Goal: Information Seeking & Learning: Find specific fact

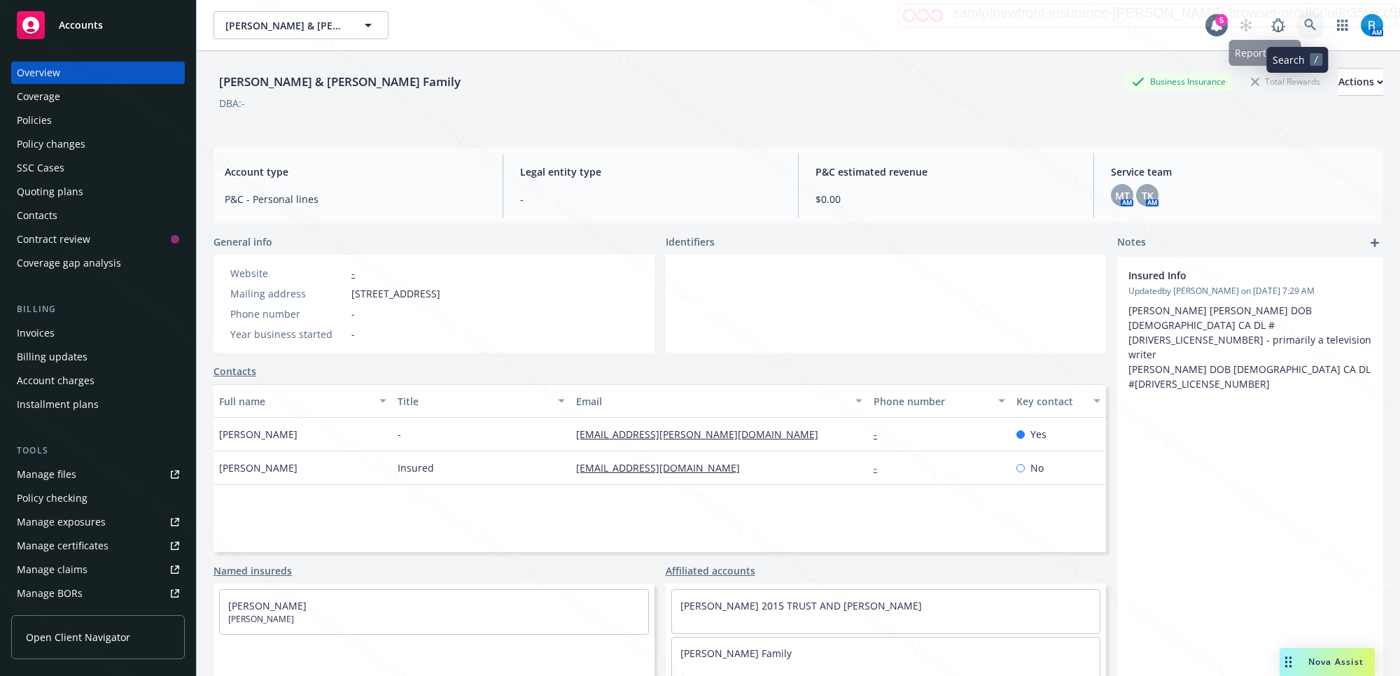
click at [1304, 19] on icon at bounding box center [1310, 25] width 13 height 13
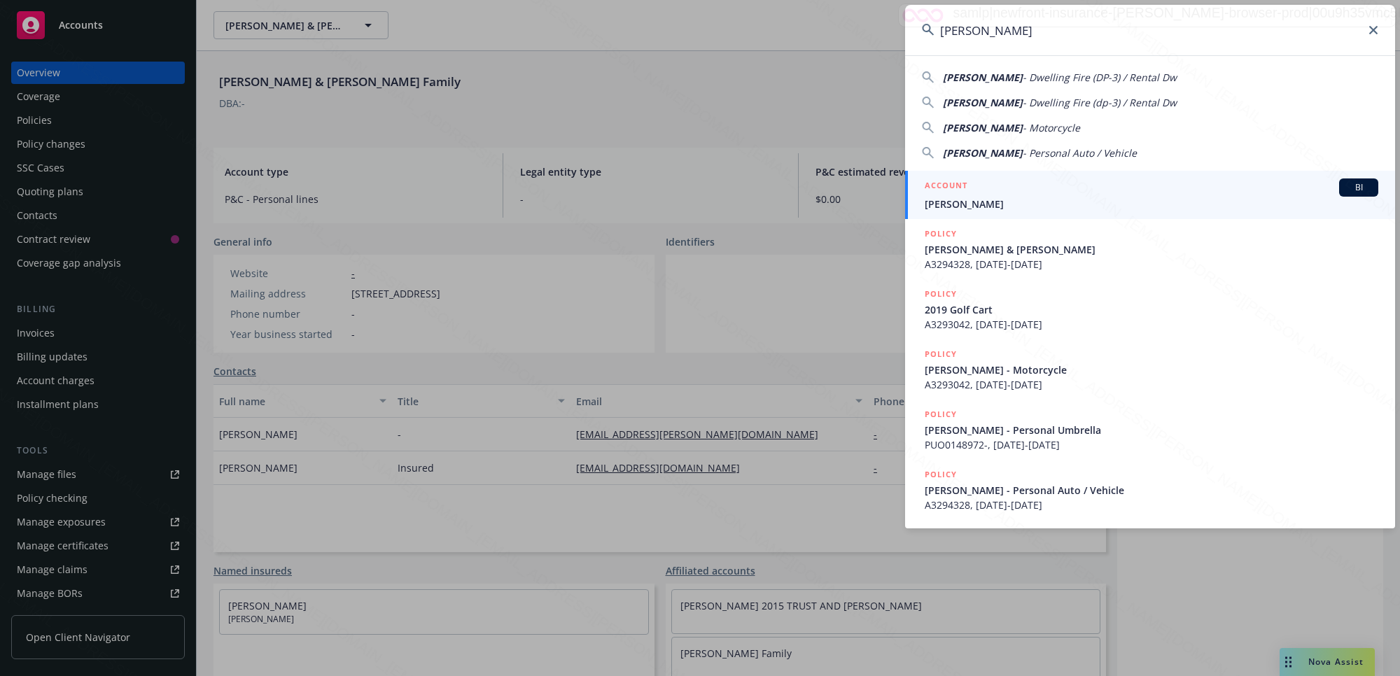
type input "[PERSON_NAME]"
click at [961, 204] on span "[PERSON_NAME]" at bounding box center [1152, 204] width 454 height 15
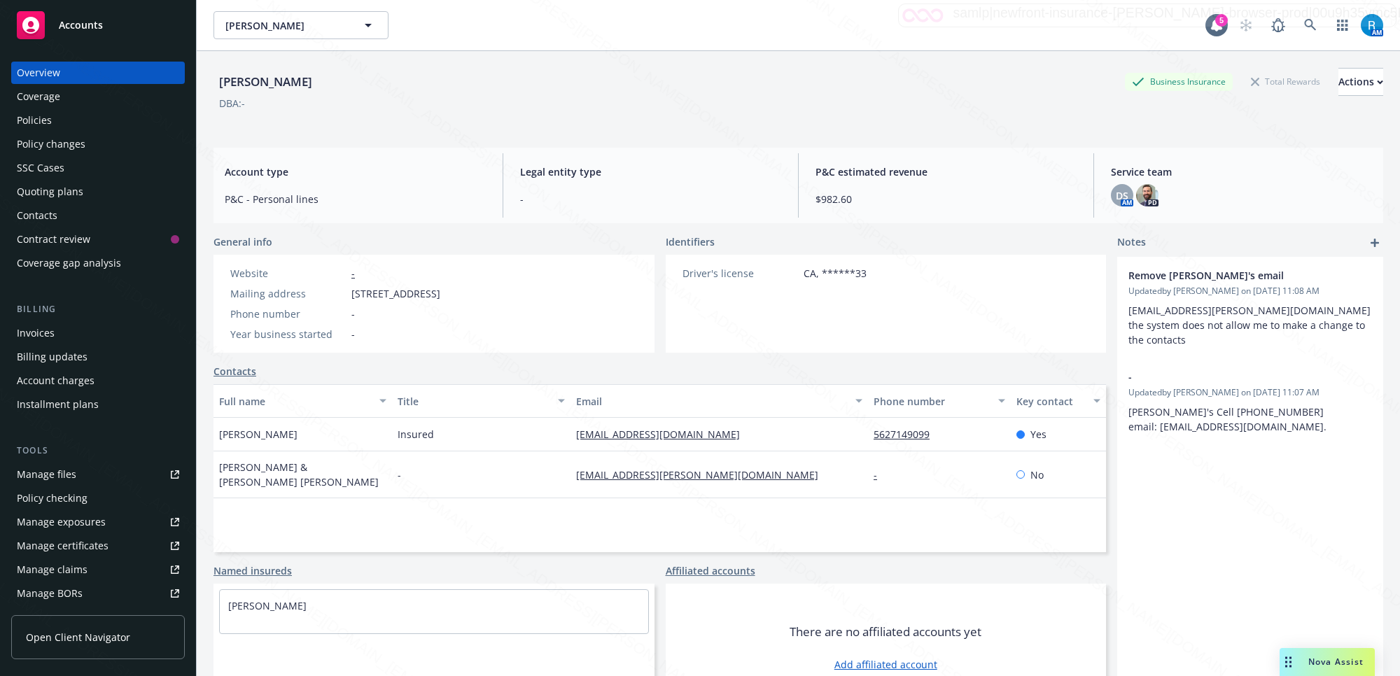
click at [77, 116] on div "Policies" at bounding box center [98, 120] width 162 height 22
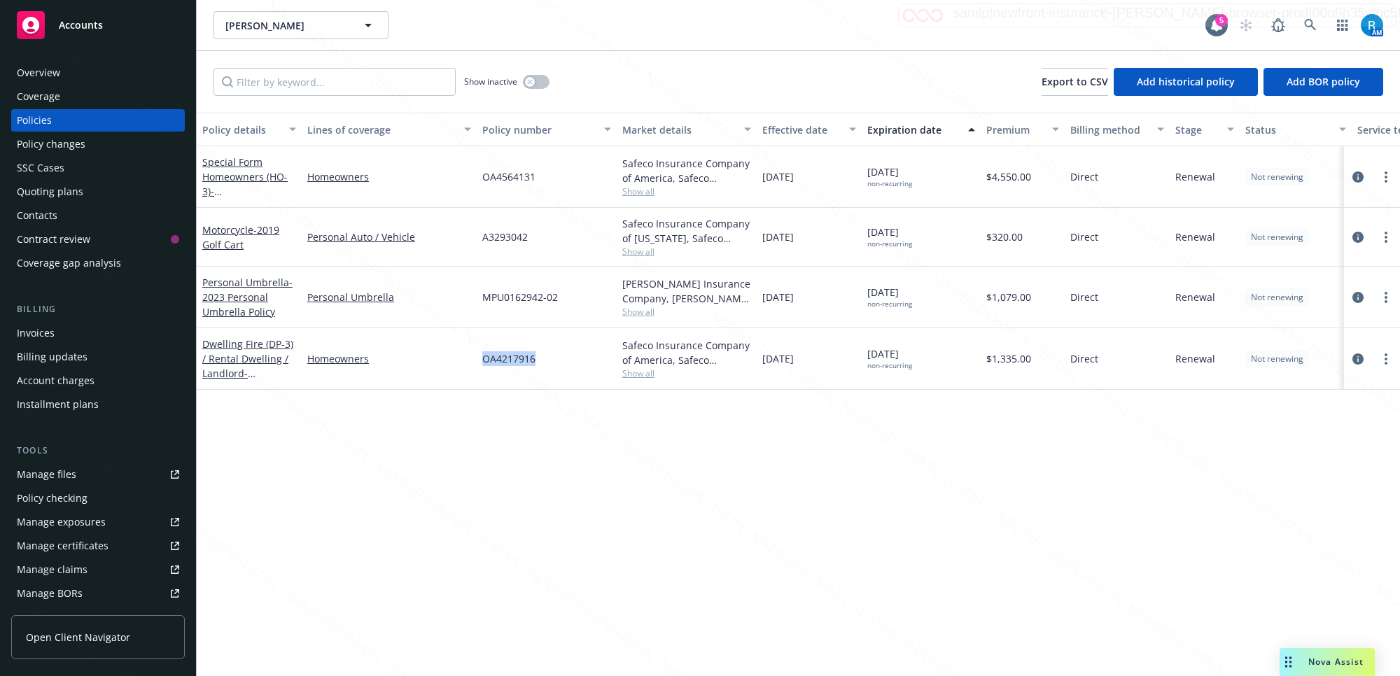
drag, startPoint x: 543, startPoint y: 363, endPoint x: 445, endPoint y: 348, distance: 99.1
click at [445, 348] on div "Dwelling Fire (DP-3) / Rental Dwelling / Landlord - [STREET_ADDRESS][PERSON_NAM…" at bounding box center [872, 359] width 1351 height 62
drag, startPoint x: 561, startPoint y: 176, endPoint x: 482, endPoint y: 176, distance: 79.1
click at [482, 176] on div "OA4564131" at bounding box center [547, 177] width 140 height 62
copy span "OA4564131"
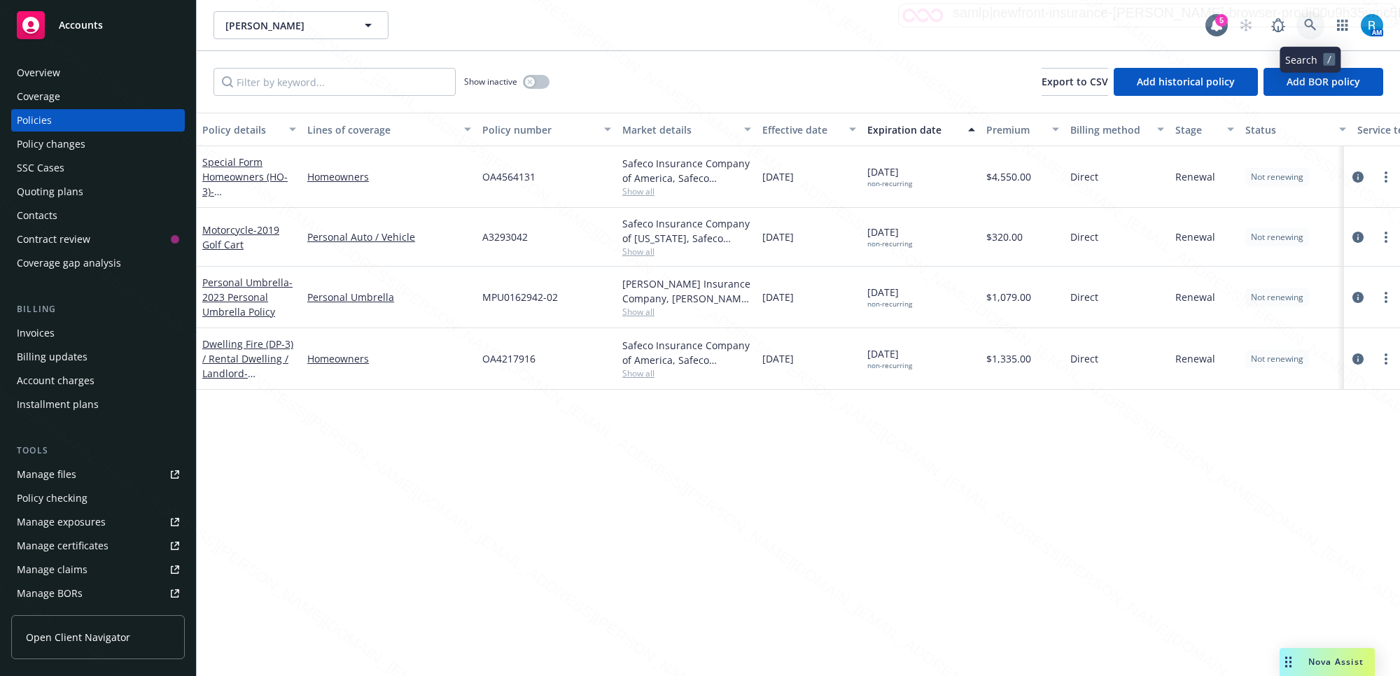
click at [1315, 23] on icon at bounding box center [1310, 25] width 13 height 13
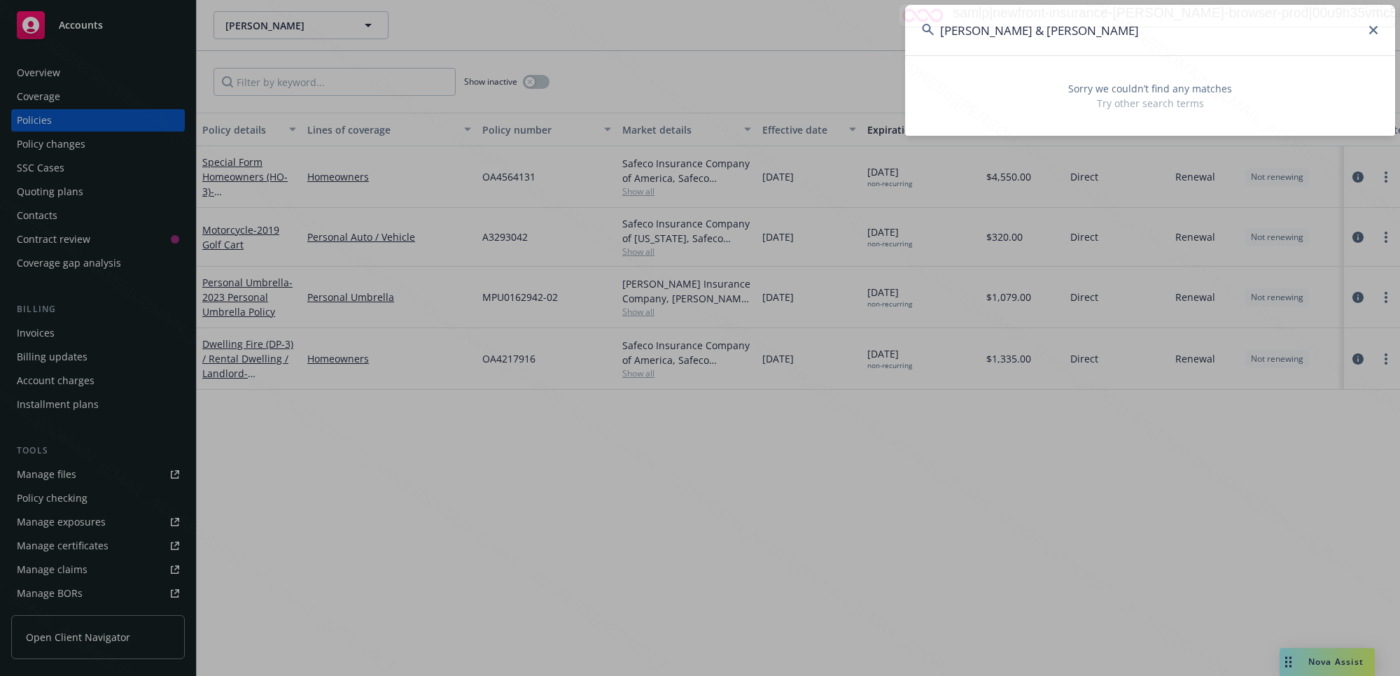
click at [988, 32] on input "[PERSON_NAME] & [PERSON_NAME]" at bounding box center [1150, 30] width 490 height 50
drag, startPoint x: 1070, startPoint y: 28, endPoint x: 1024, endPoint y: 29, distance: 46.2
click at [1024, 29] on input "[PERSON_NAME] & [PERSON_NAME]" at bounding box center [1150, 30] width 490 height 50
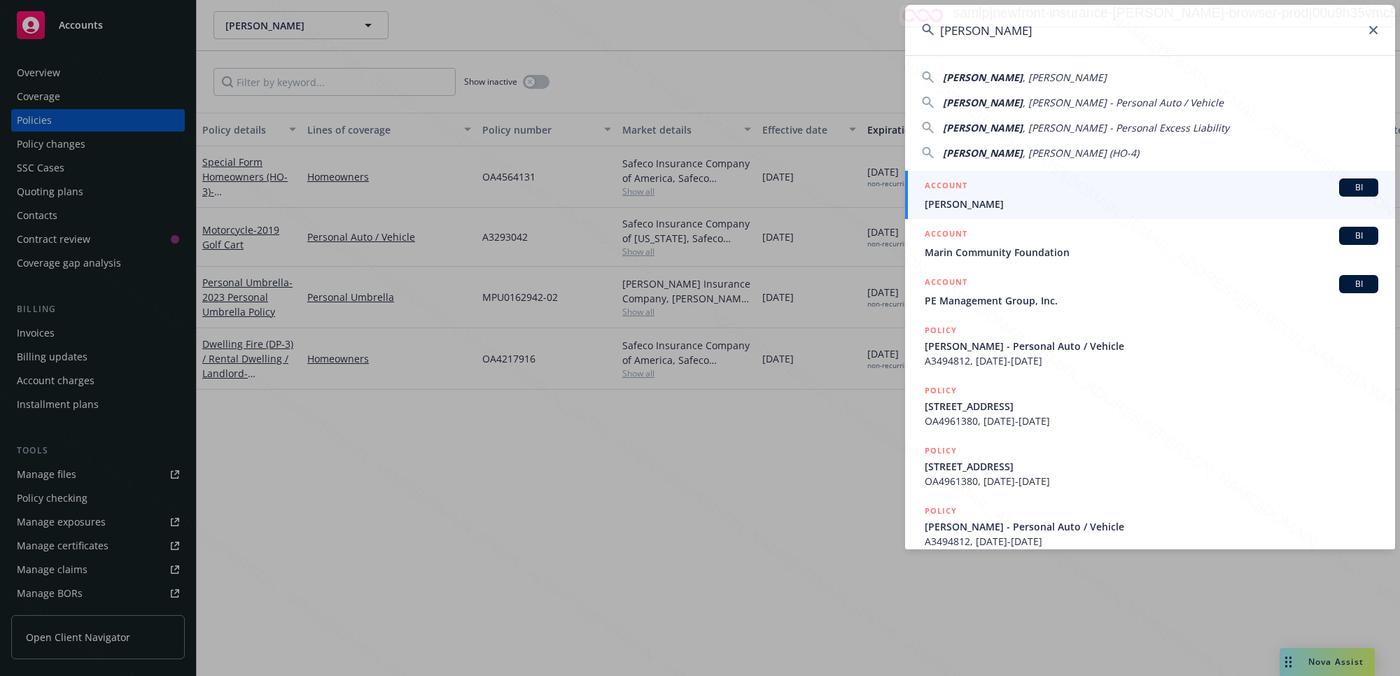
type input "[PERSON_NAME]"
click at [995, 203] on span "[PERSON_NAME]" at bounding box center [1152, 204] width 454 height 15
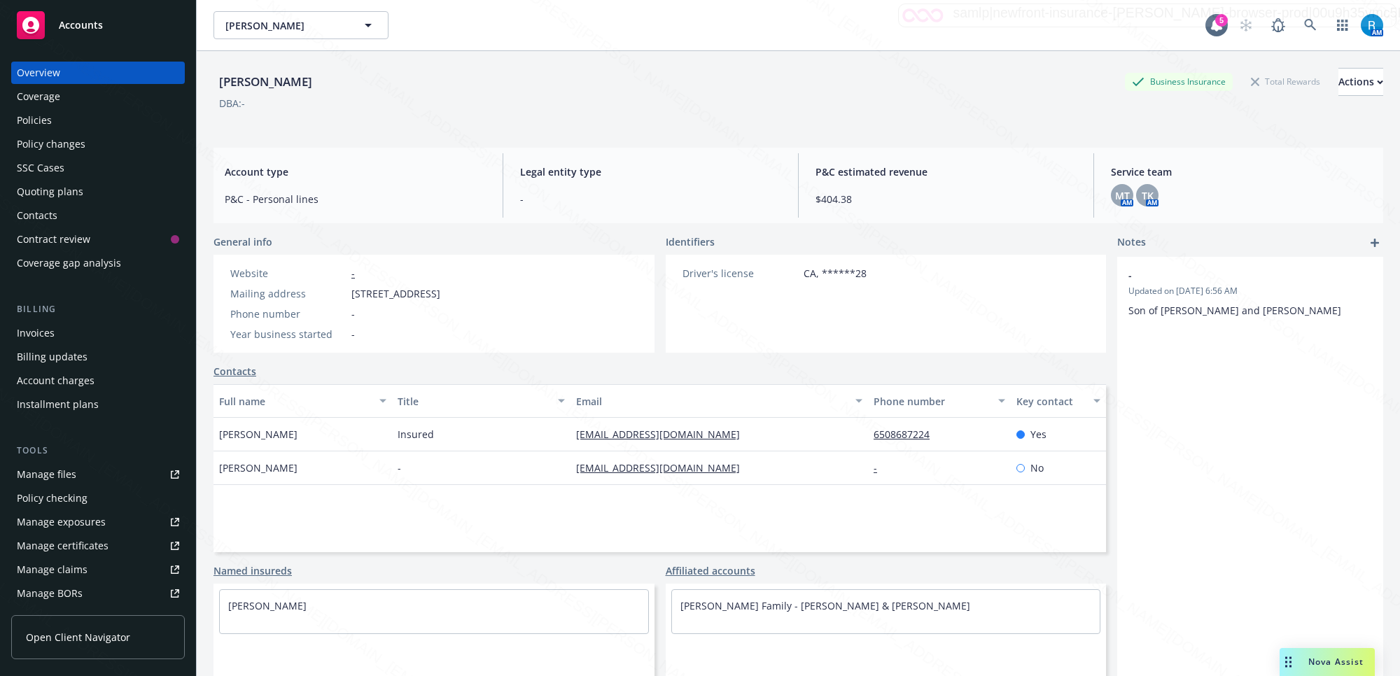
click at [74, 118] on div "Policies" at bounding box center [98, 120] width 162 height 22
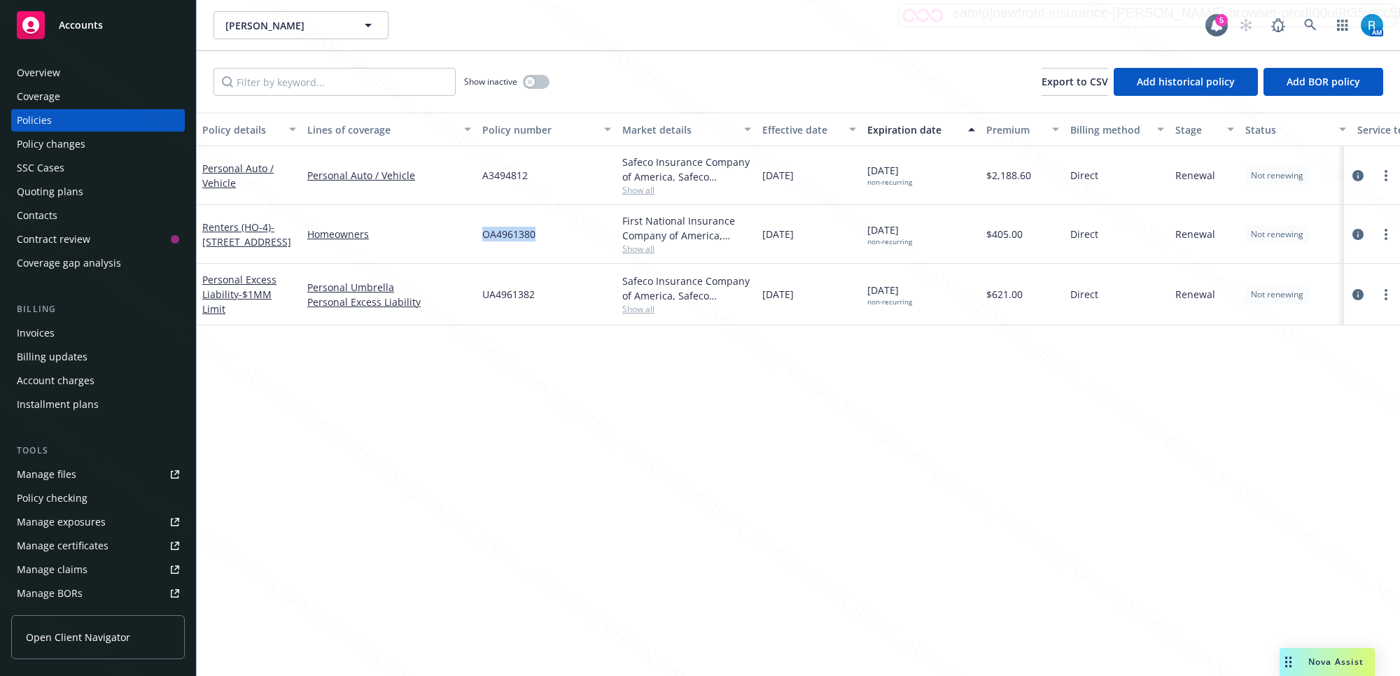
drag, startPoint x: 544, startPoint y: 238, endPoint x: 471, endPoint y: 242, distance: 72.9
click at [471, 242] on div "Renters (HO-4) - [STREET_ADDRESS] Homeowners OA4961380 First National Insurance…" at bounding box center [872, 234] width 1351 height 59
copy div "OA4961380"
drag, startPoint x: 557, startPoint y: 294, endPoint x: 477, endPoint y: 289, distance: 80.7
click at [477, 289] on div "UA4961382" at bounding box center [547, 295] width 140 height 62
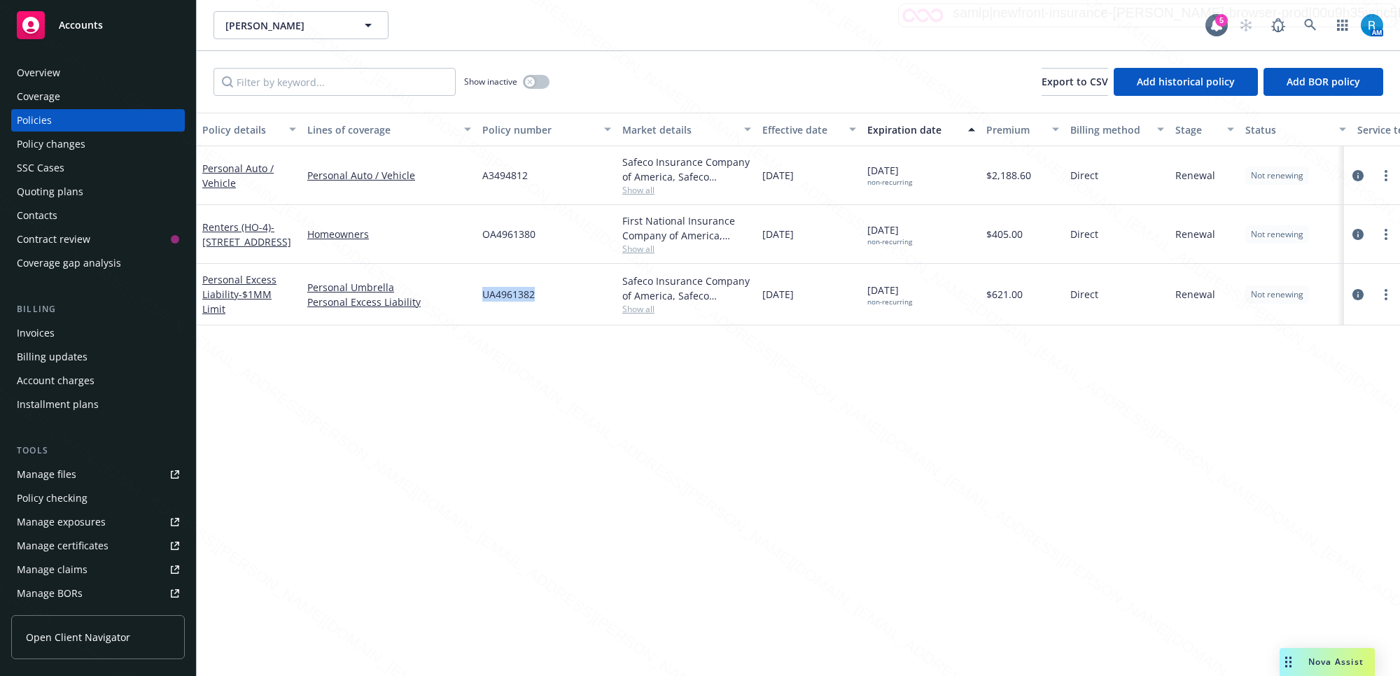
copy span "UA4961382"
click at [1311, 23] on icon at bounding box center [1310, 25] width 13 height 13
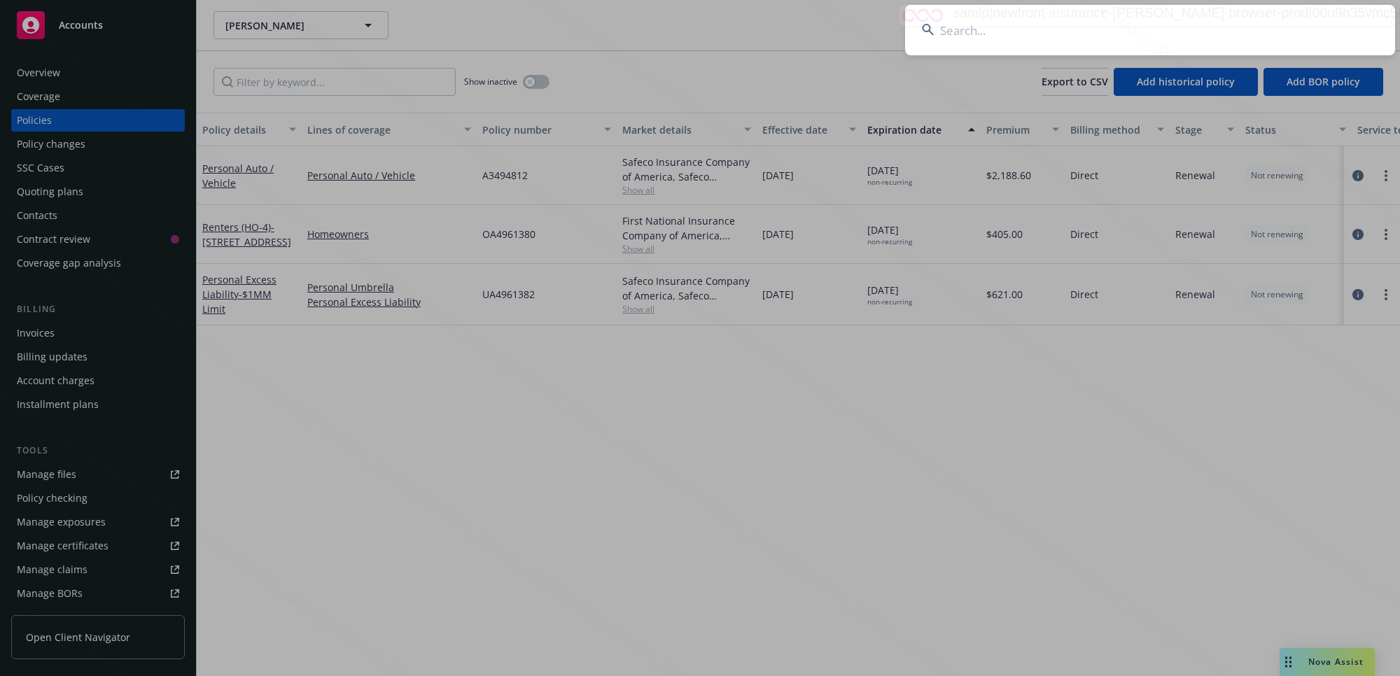
type input "[PERSON_NAME]"
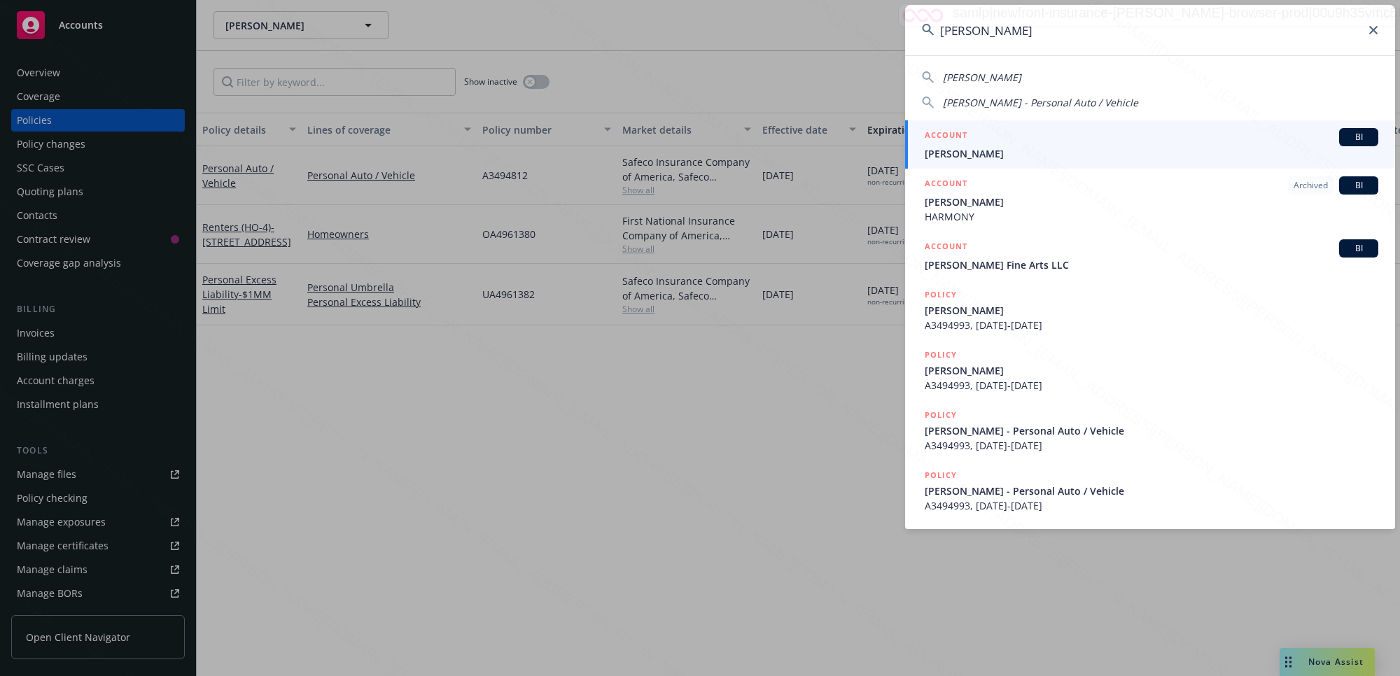
click at [1015, 148] on span "[PERSON_NAME]" at bounding box center [1152, 153] width 454 height 15
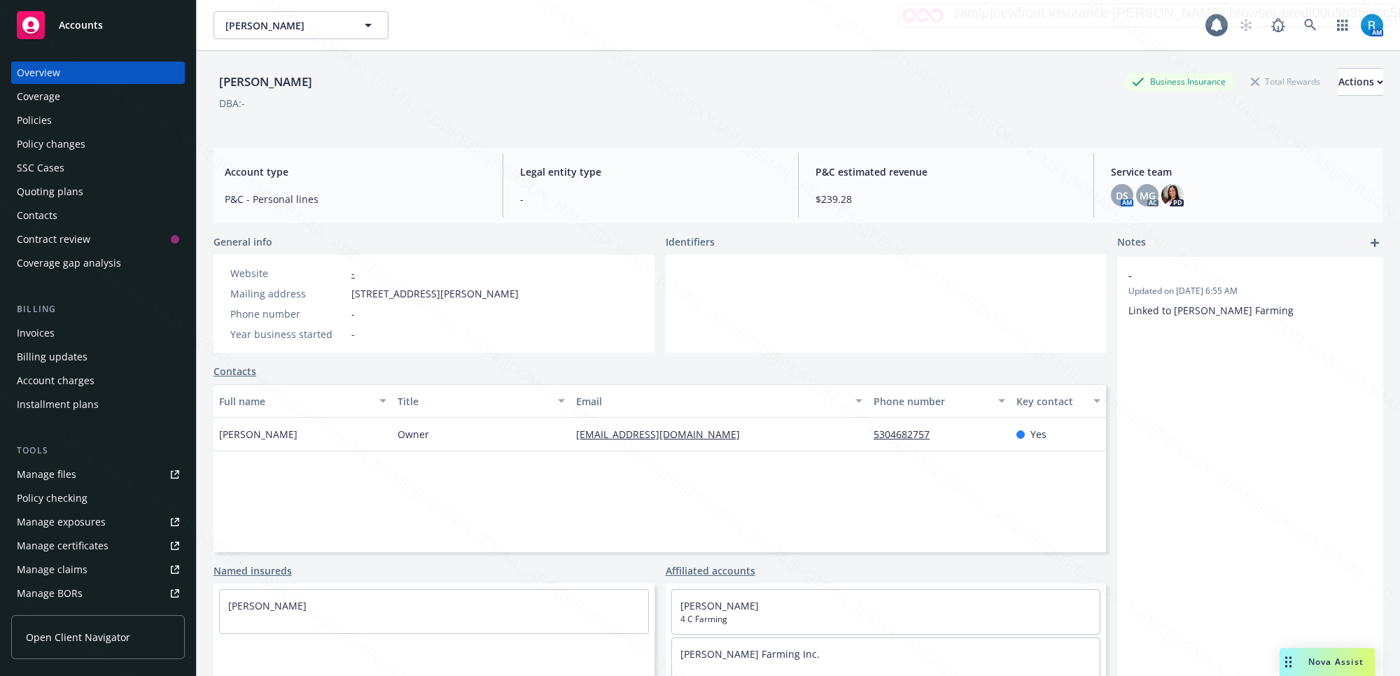
click at [64, 120] on div "Policies" at bounding box center [98, 120] width 162 height 22
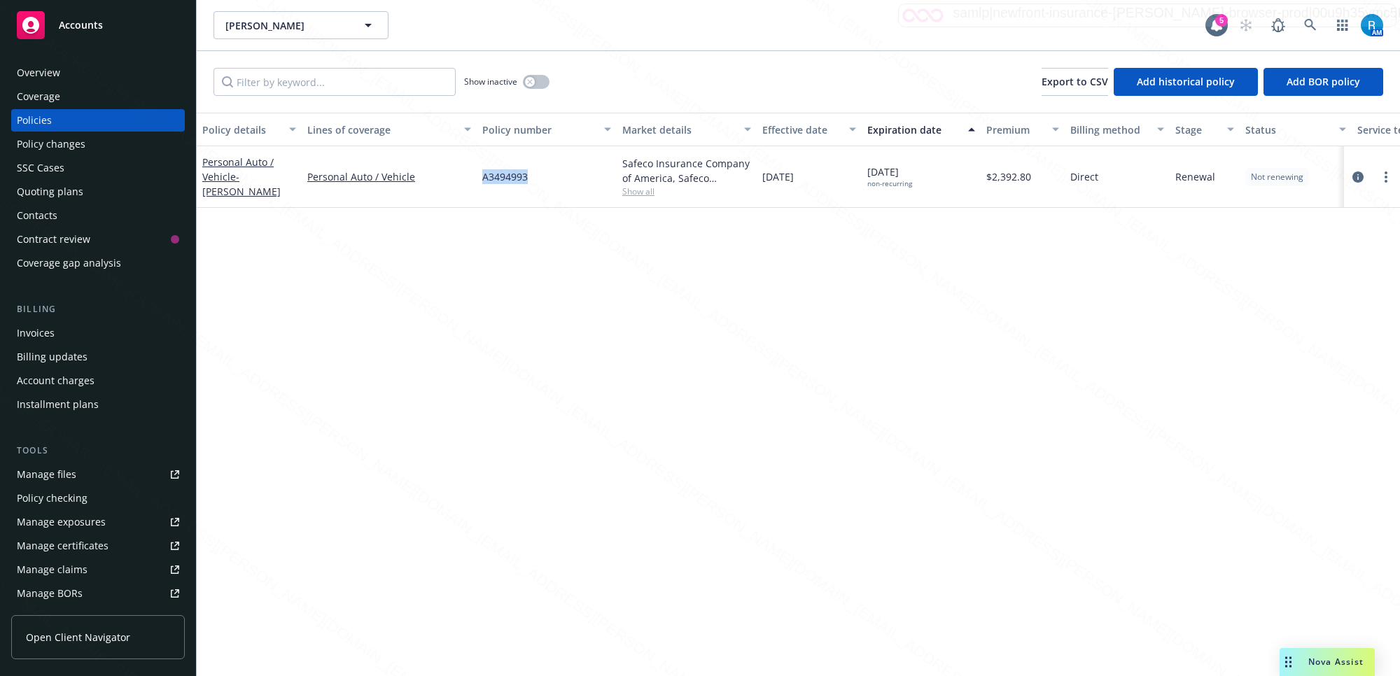
drag, startPoint x: 531, startPoint y: 180, endPoint x: 869, endPoint y: 43, distance: 364.7
click at [474, 176] on div "Personal Auto / Vehicle - [PERSON_NAME] Personal Auto / Vehicle A3494993 Safeco…" at bounding box center [872, 177] width 1351 height 62
copy div "A3494993"
click at [1304, 22] on icon at bounding box center [1310, 25] width 12 height 12
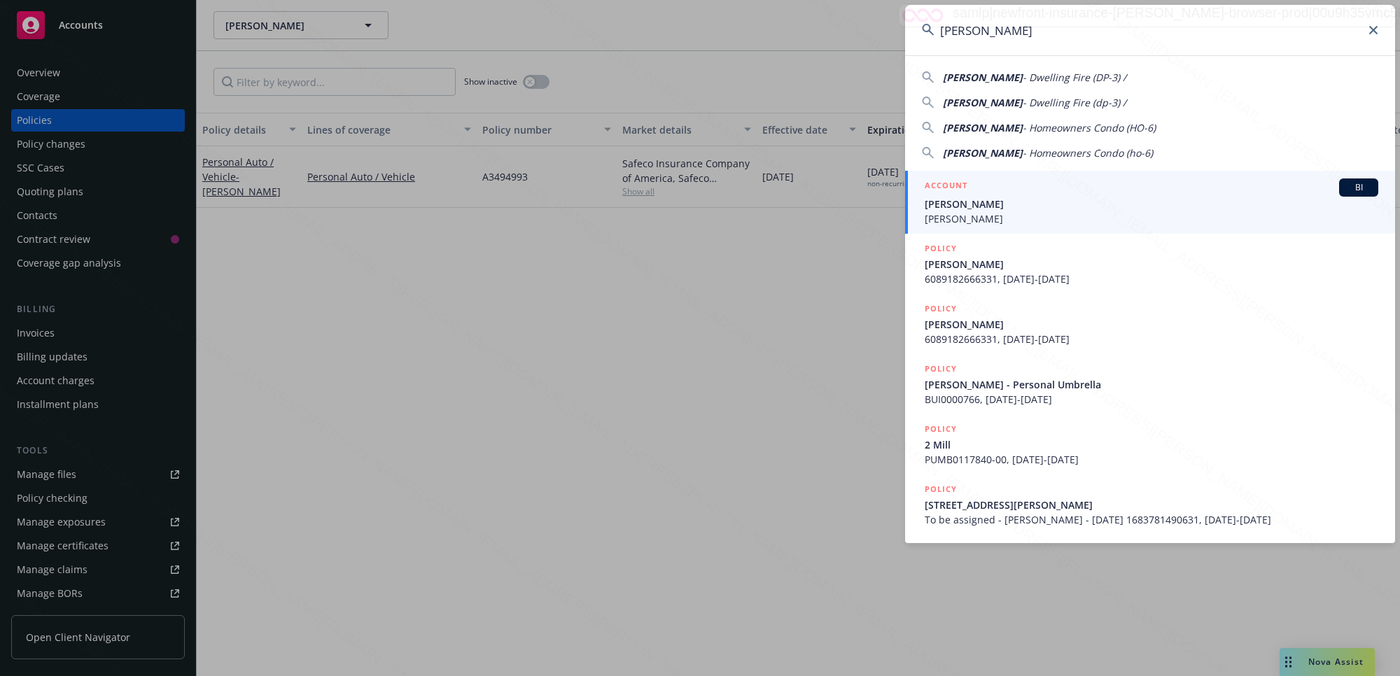
type input "[PERSON_NAME]"
click at [1022, 202] on span "[PERSON_NAME]" at bounding box center [1152, 204] width 454 height 15
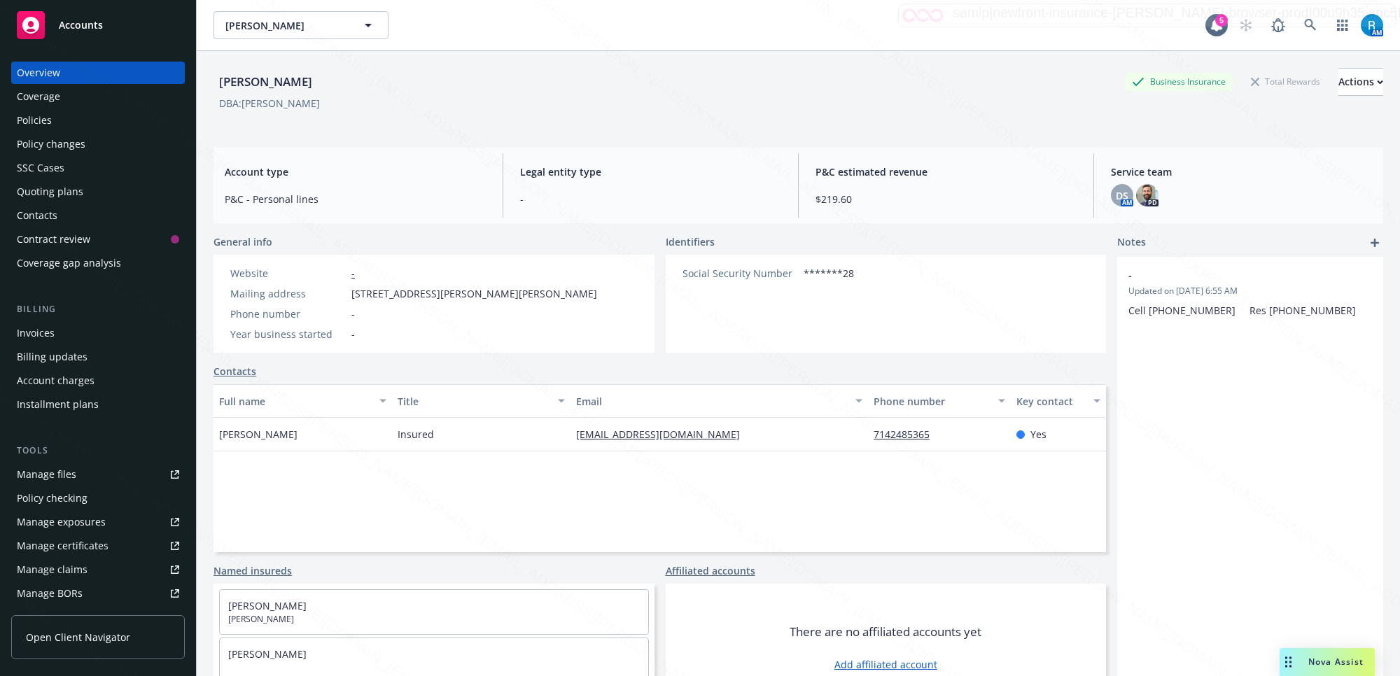
click at [62, 116] on div "Policies" at bounding box center [98, 120] width 162 height 22
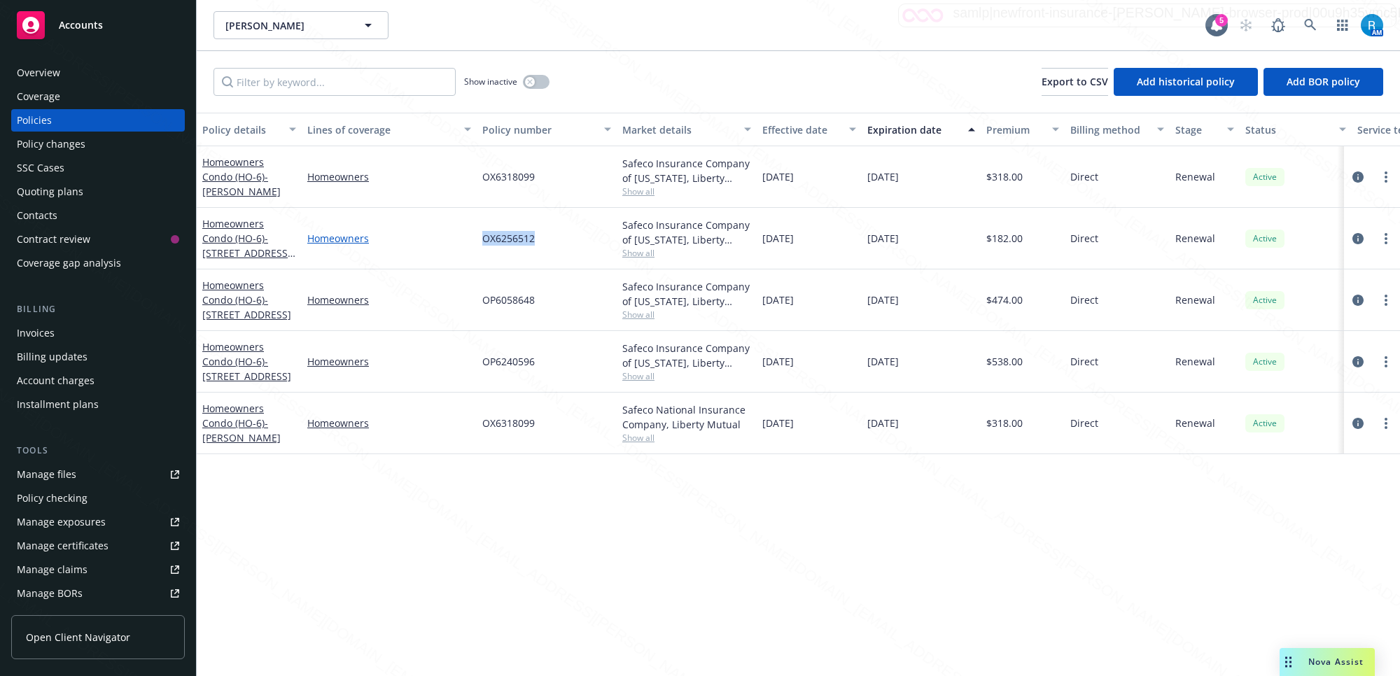
drag, startPoint x: 543, startPoint y: 243, endPoint x: 470, endPoint y: 239, distance: 72.9
click at [470, 239] on div "Homeowners Condo (HO-6) - [STREET_ADDRESS][PERSON_NAME] Homeowners OX6256512 Sa…" at bounding box center [872, 239] width 1351 height 62
copy div "OX6256512"
click at [1309, 21] on icon at bounding box center [1310, 25] width 13 height 13
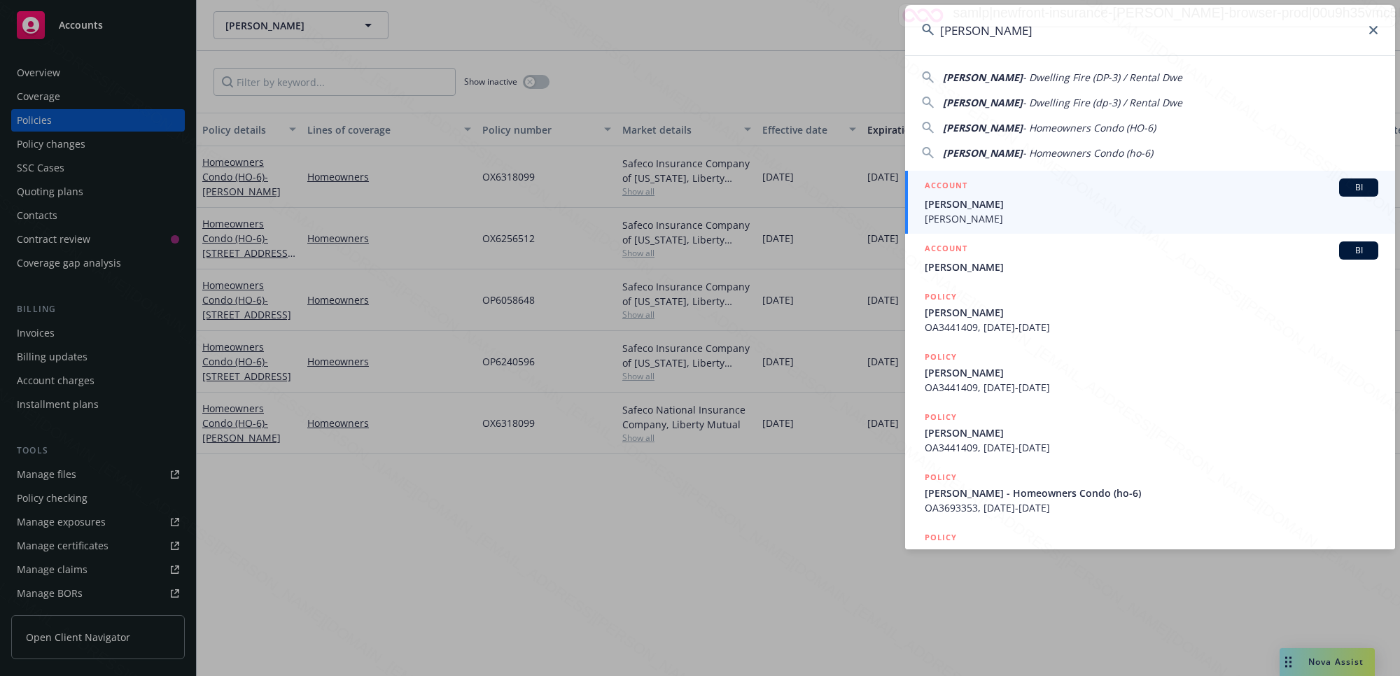
type input "[PERSON_NAME]"
click at [1027, 205] on span "[PERSON_NAME]" at bounding box center [1152, 204] width 454 height 15
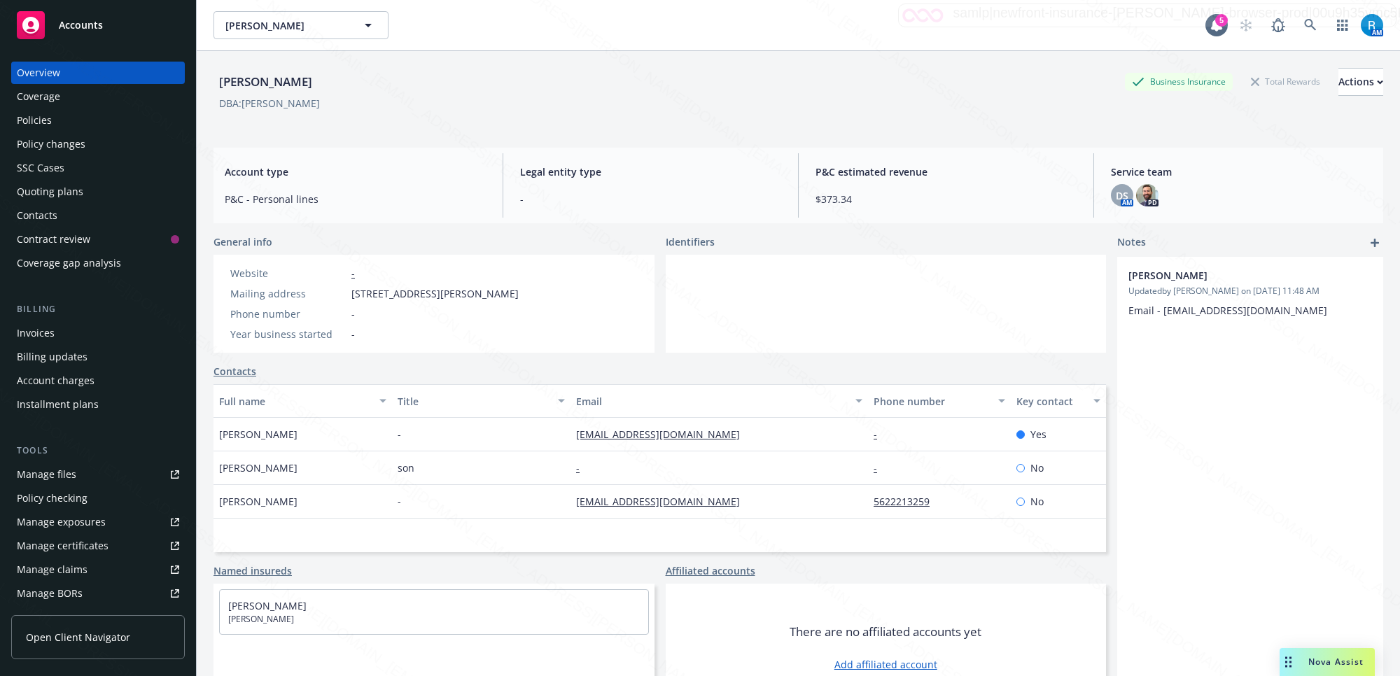
click at [62, 120] on div "Policies" at bounding box center [98, 120] width 162 height 22
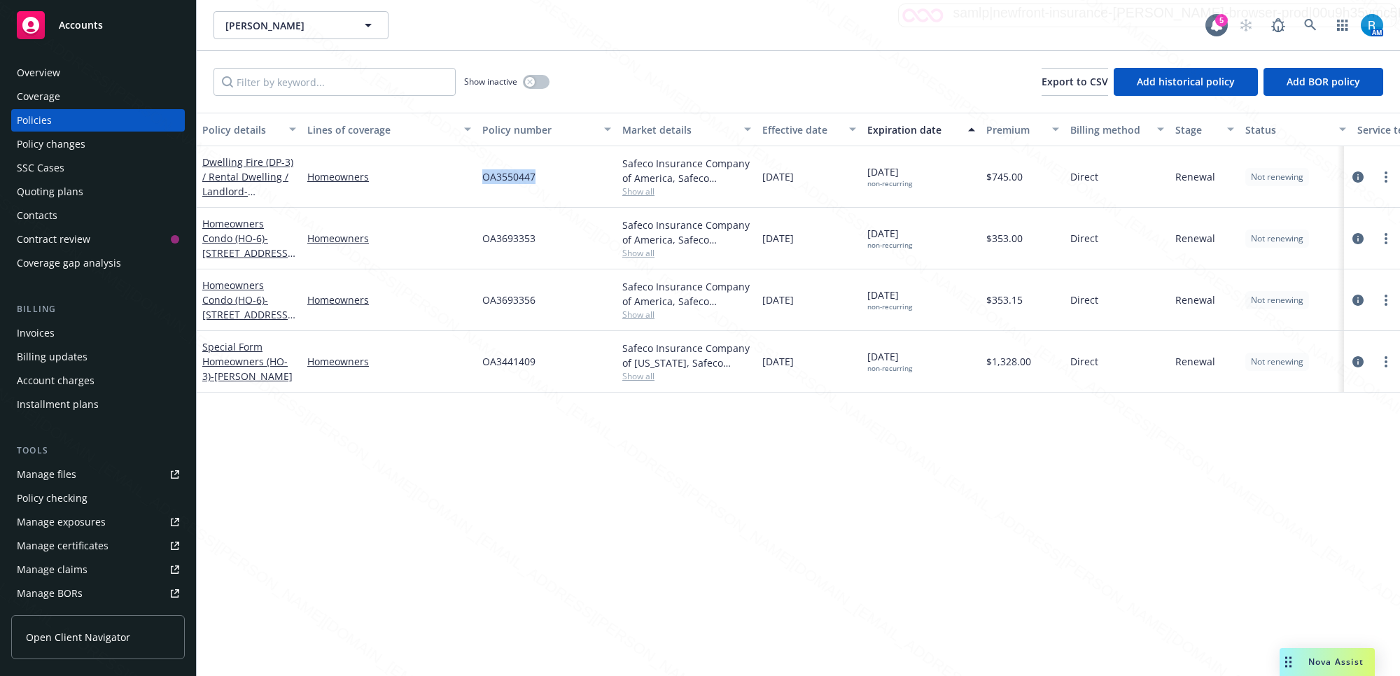
drag, startPoint x: 533, startPoint y: 179, endPoint x: 482, endPoint y: 176, distance: 51.2
click at [482, 176] on div "OA3550447" at bounding box center [547, 177] width 140 height 62
copy span "OA3550447"
click at [1309, 22] on icon at bounding box center [1310, 25] width 13 height 13
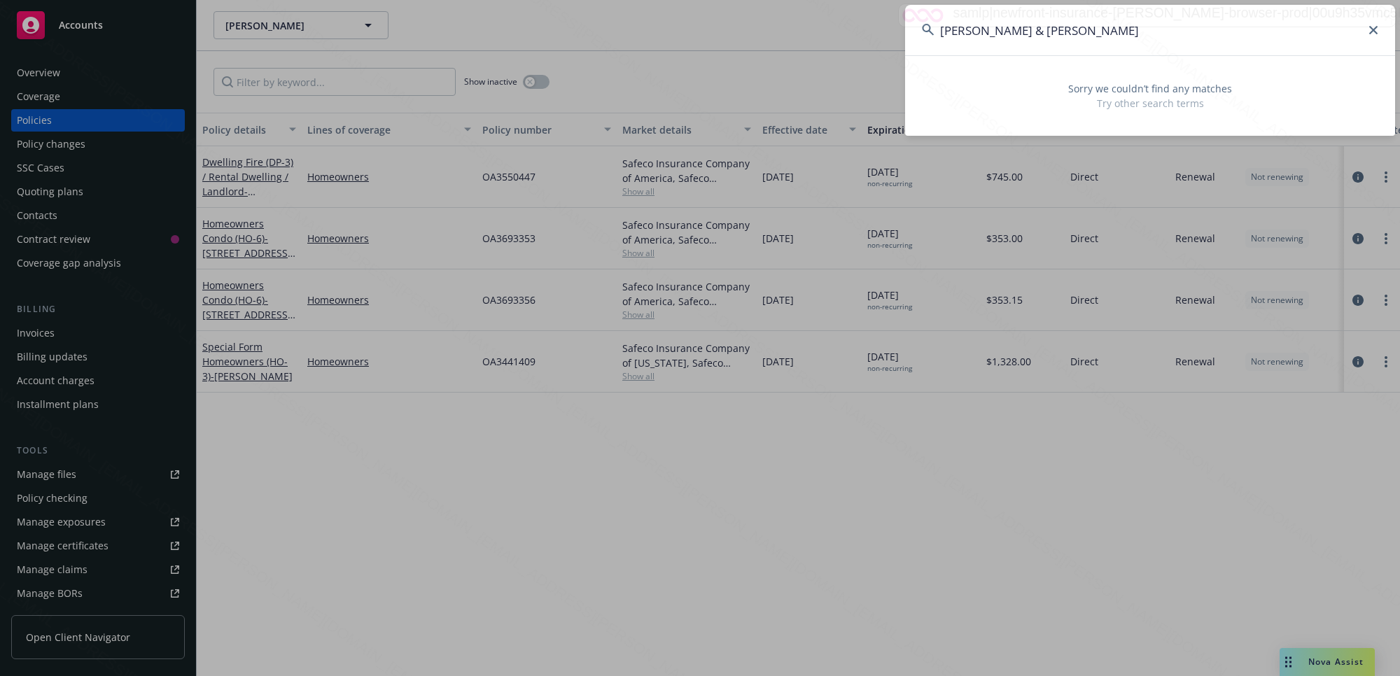
drag, startPoint x: 1122, startPoint y: 30, endPoint x: 1049, endPoint y: 25, distance: 73.0
click at [1031, 28] on input "[PERSON_NAME] & [PERSON_NAME]" at bounding box center [1150, 30] width 490 height 50
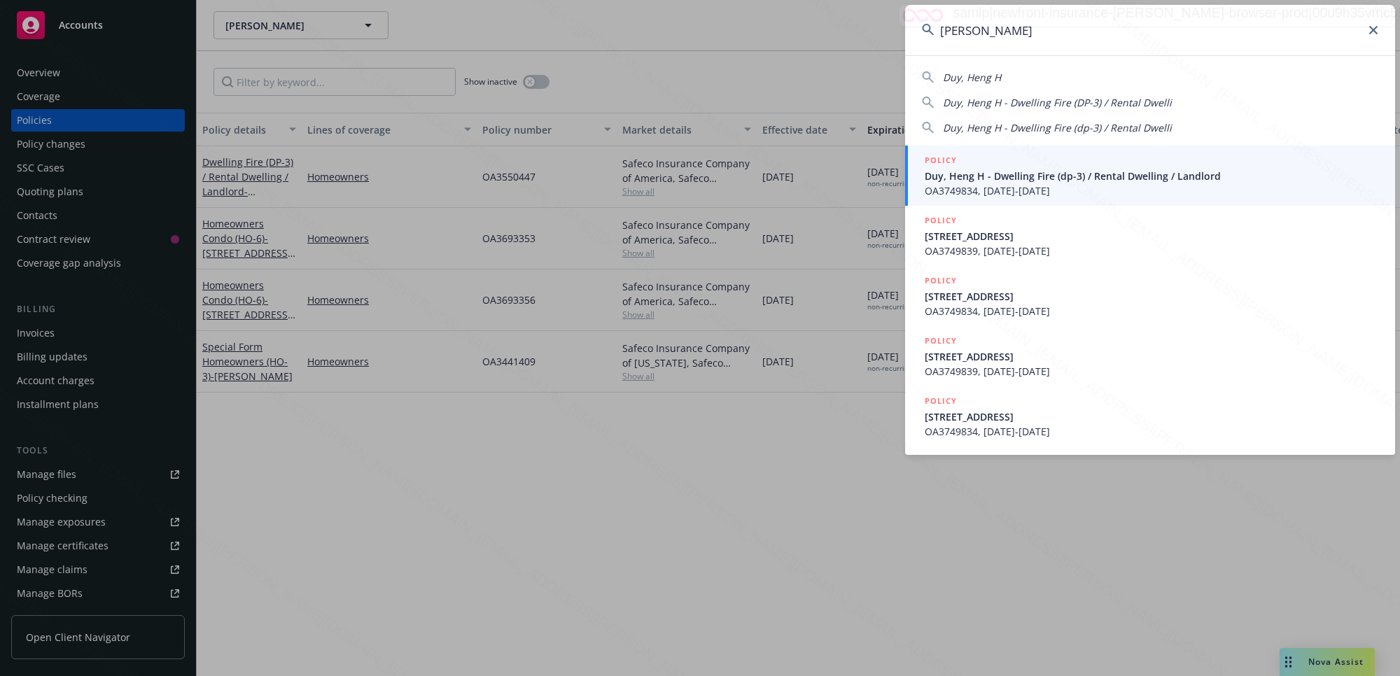
type input "[PERSON_NAME]"
click at [1005, 180] on span "Duy, Heng H - Dwelling Fire (dp-3) / Rental Dwelling / Landlord" at bounding box center [1152, 176] width 454 height 15
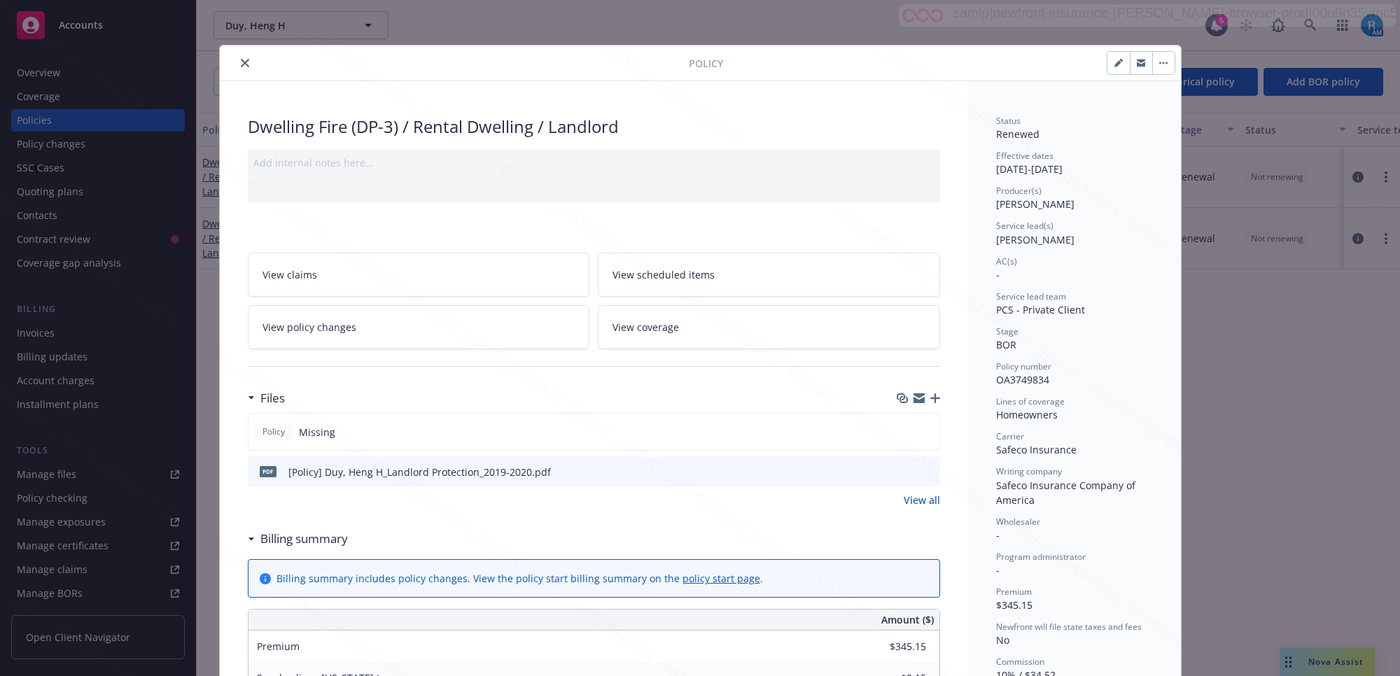
click at [241, 64] on icon "close" at bounding box center [245, 63] width 8 height 8
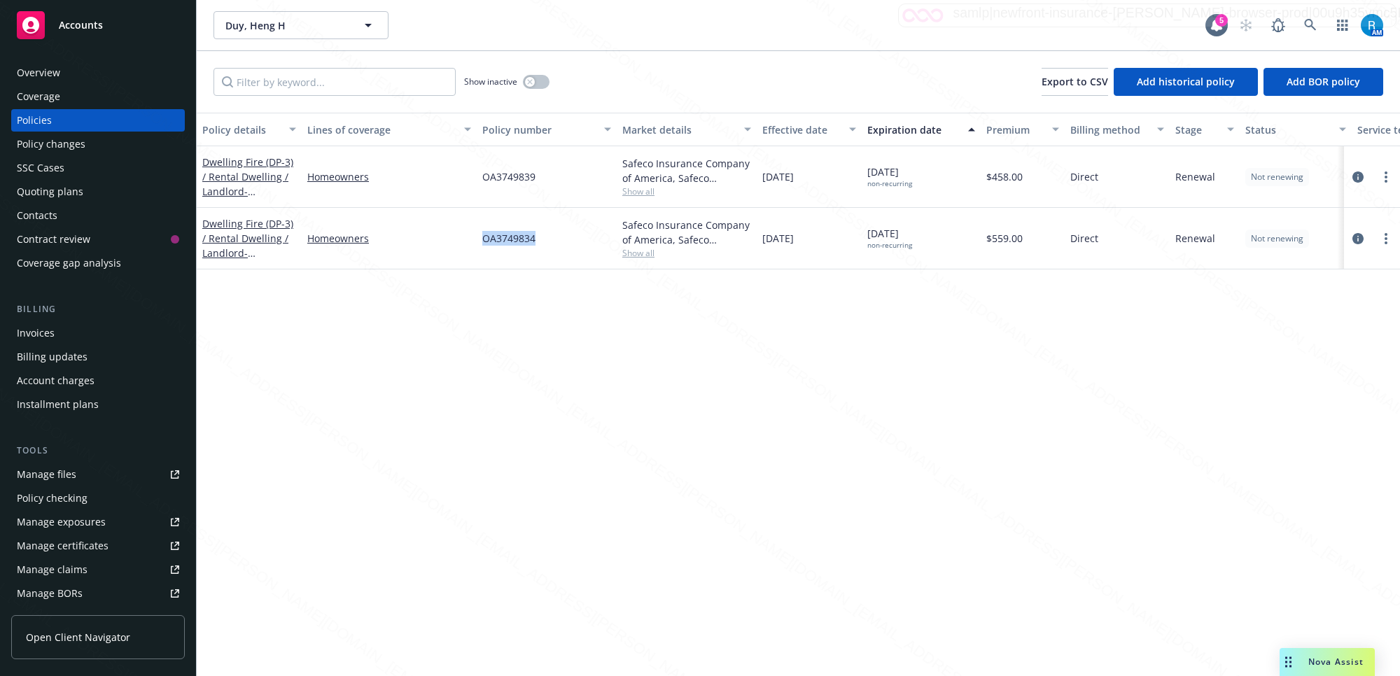
drag, startPoint x: 554, startPoint y: 242, endPoint x: 480, endPoint y: 242, distance: 73.5
click at [480, 242] on div "OA3749834" at bounding box center [547, 239] width 140 height 62
copy span "OA3749834"
click at [56, 75] on div "Overview" at bounding box center [38, 73] width 43 height 22
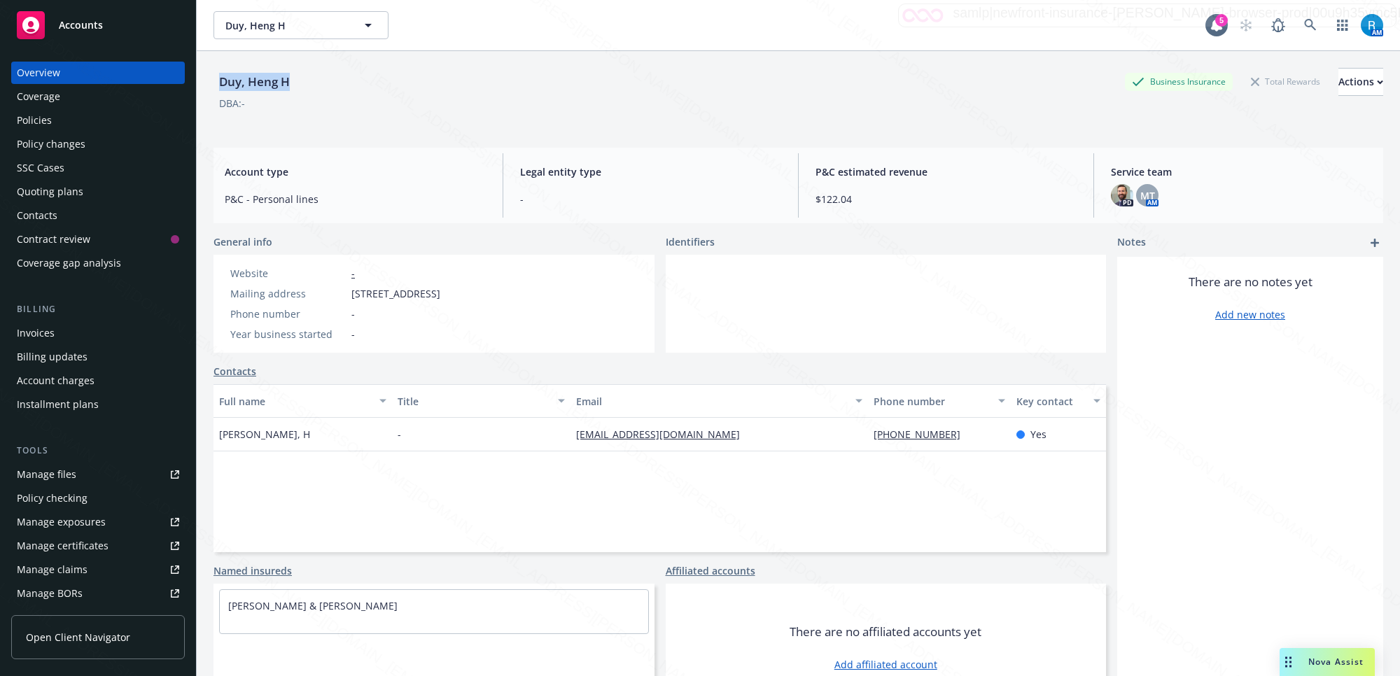
drag, startPoint x: 280, startPoint y: 81, endPoint x: 217, endPoint y: 84, distance: 63.1
click at [217, 84] on div "Duy, Heng H Business Insurance Total Rewards Actions" at bounding box center [799, 82] width 1170 height 28
copy div "Duy, Heng H"
click at [43, 120] on div "Policies" at bounding box center [34, 120] width 35 height 22
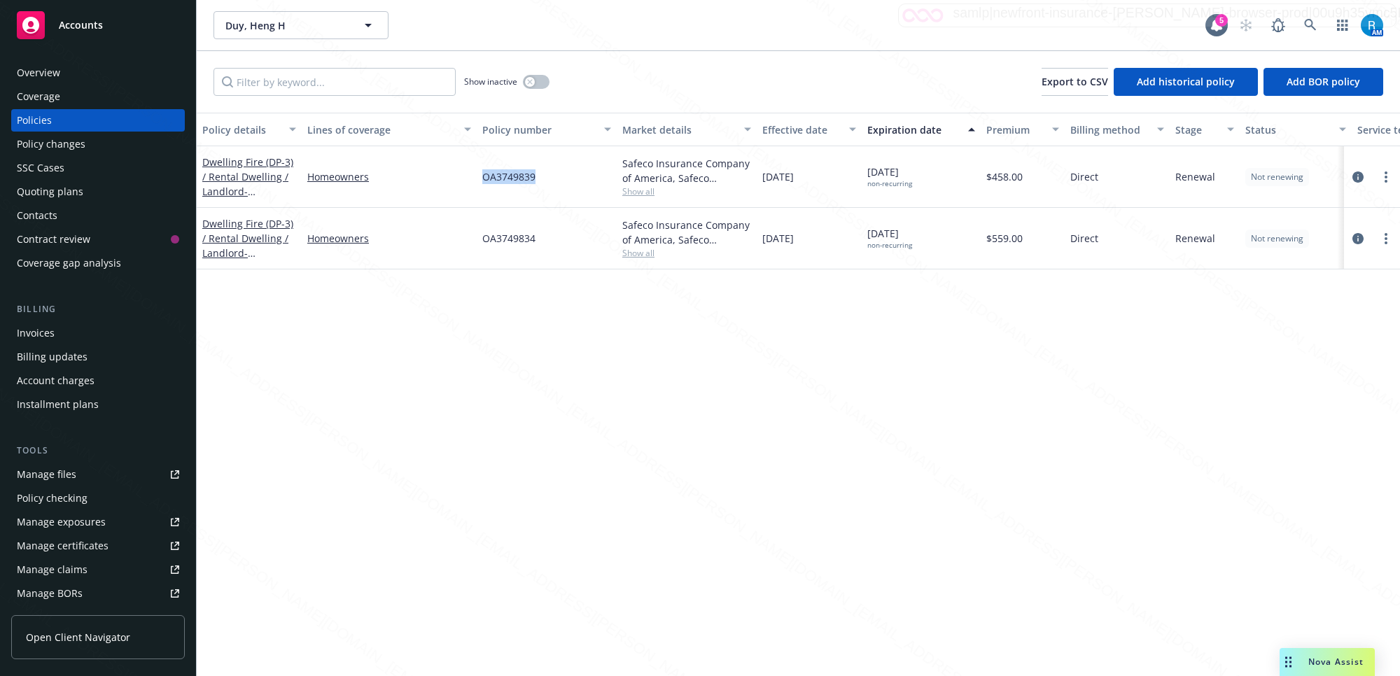
drag, startPoint x: 541, startPoint y: 176, endPoint x: 477, endPoint y: 179, distance: 63.8
click at [477, 179] on div "OA3749839" at bounding box center [547, 177] width 140 height 62
copy span "OA3749839"
click at [1311, 16] on link at bounding box center [1311, 25] width 28 height 28
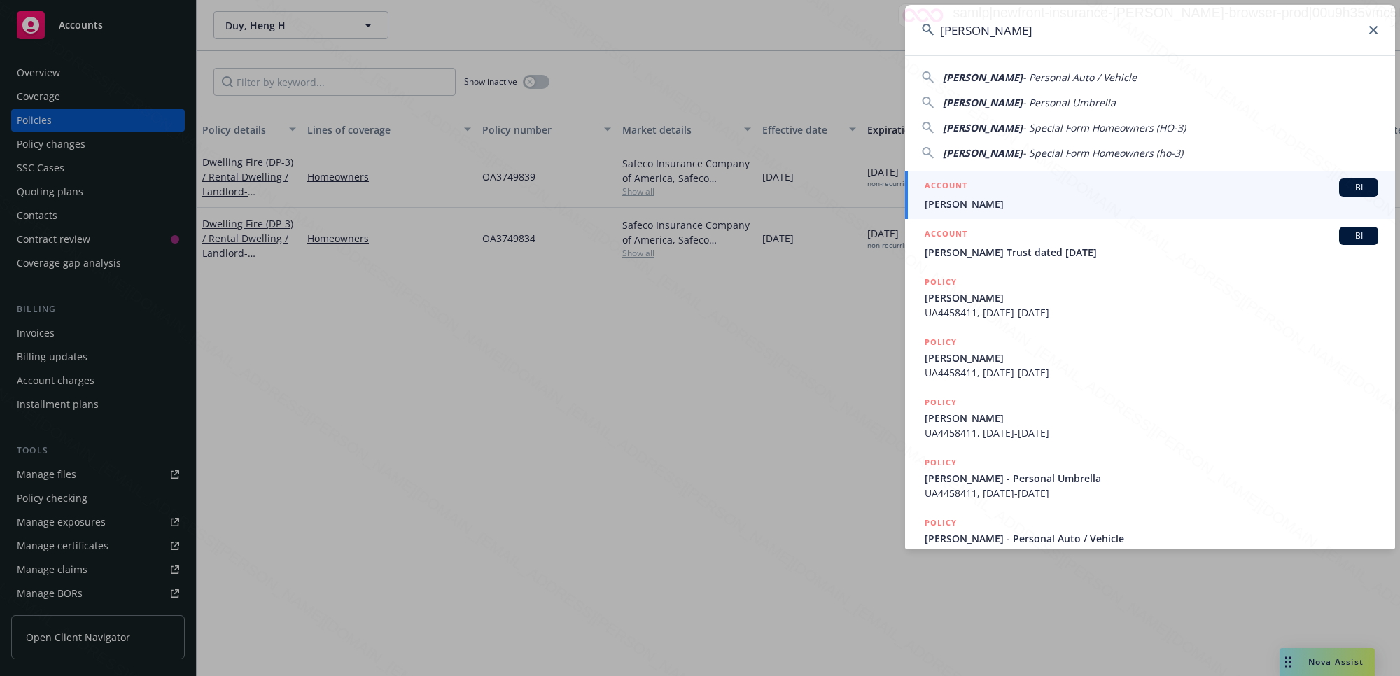
type input "[PERSON_NAME]"
click at [981, 202] on span "[PERSON_NAME]" at bounding box center [1152, 204] width 454 height 15
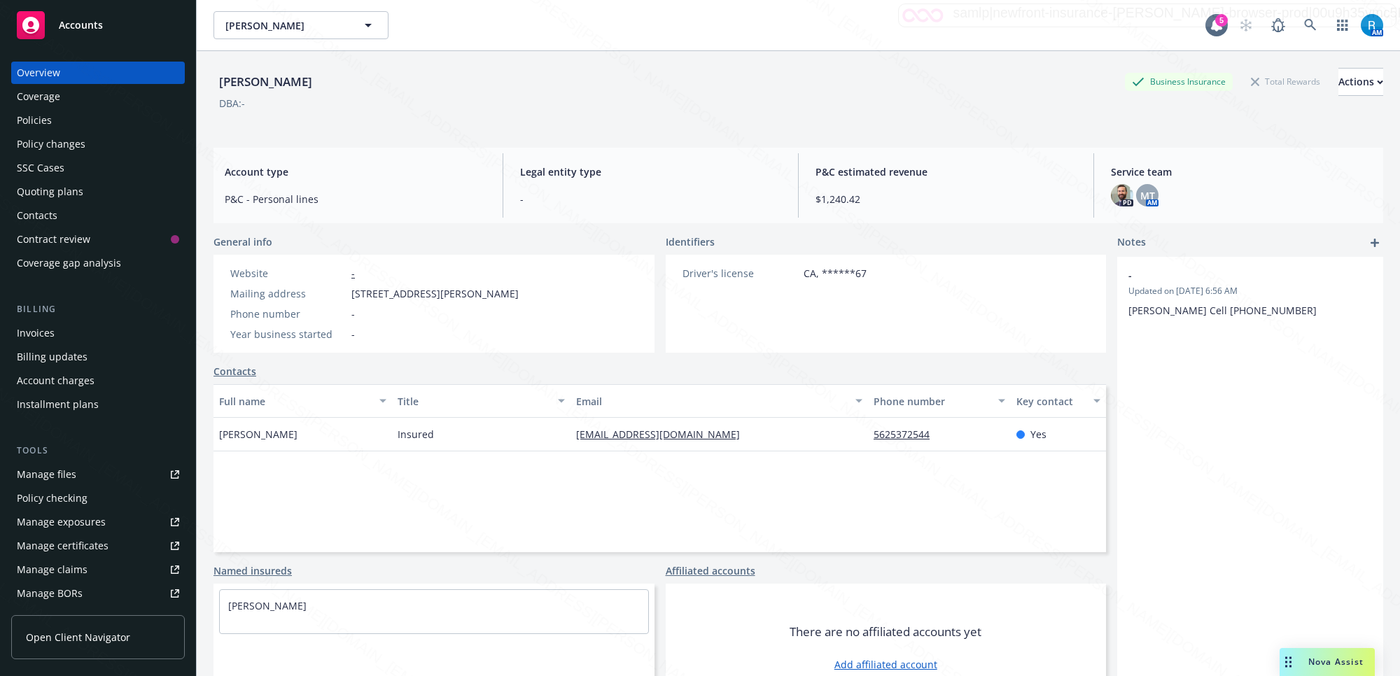
click at [39, 119] on div "Policies" at bounding box center [34, 120] width 35 height 22
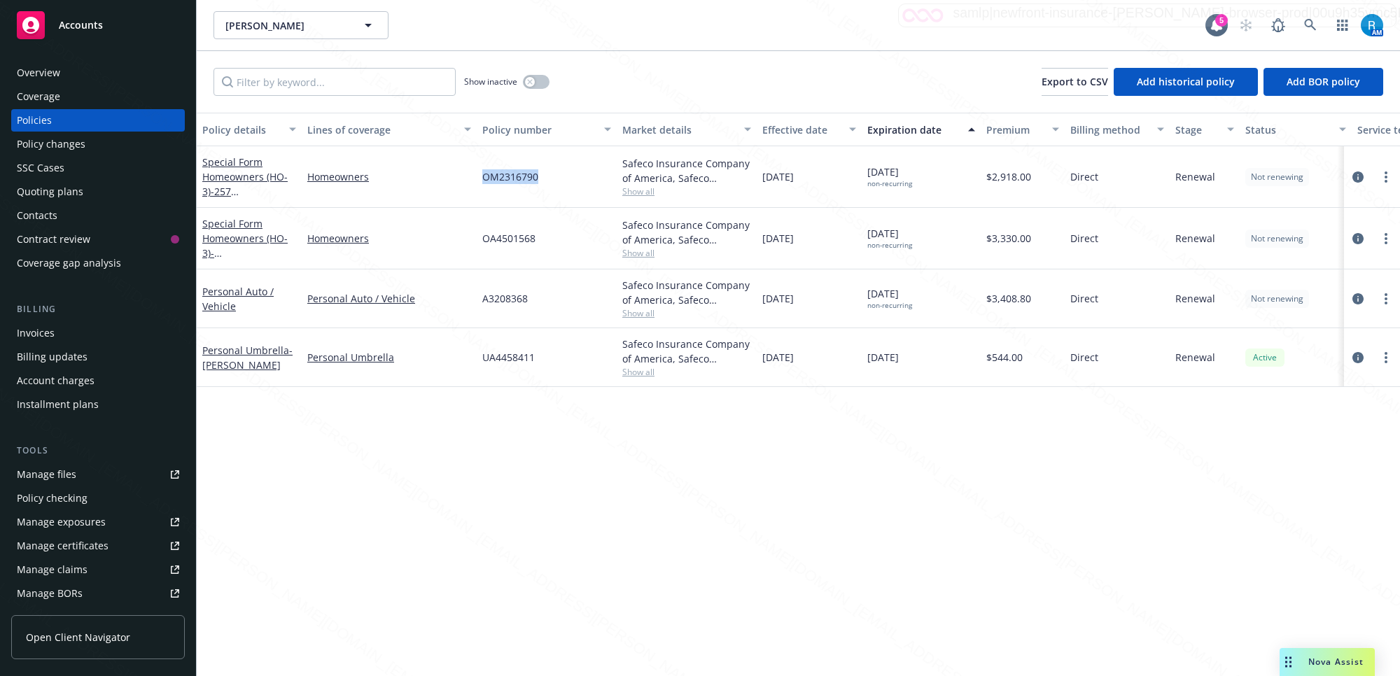
drag, startPoint x: 546, startPoint y: 175, endPoint x: 478, endPoint y: 176, distance: 68.6
click at [478, 176] on div "OM2316790" at bounding box center [547, 177] width 140 height 62
copy span "OM2316790"
click at [1307, 20] on icon at bounding box center [1310, 25] width 12 height 12
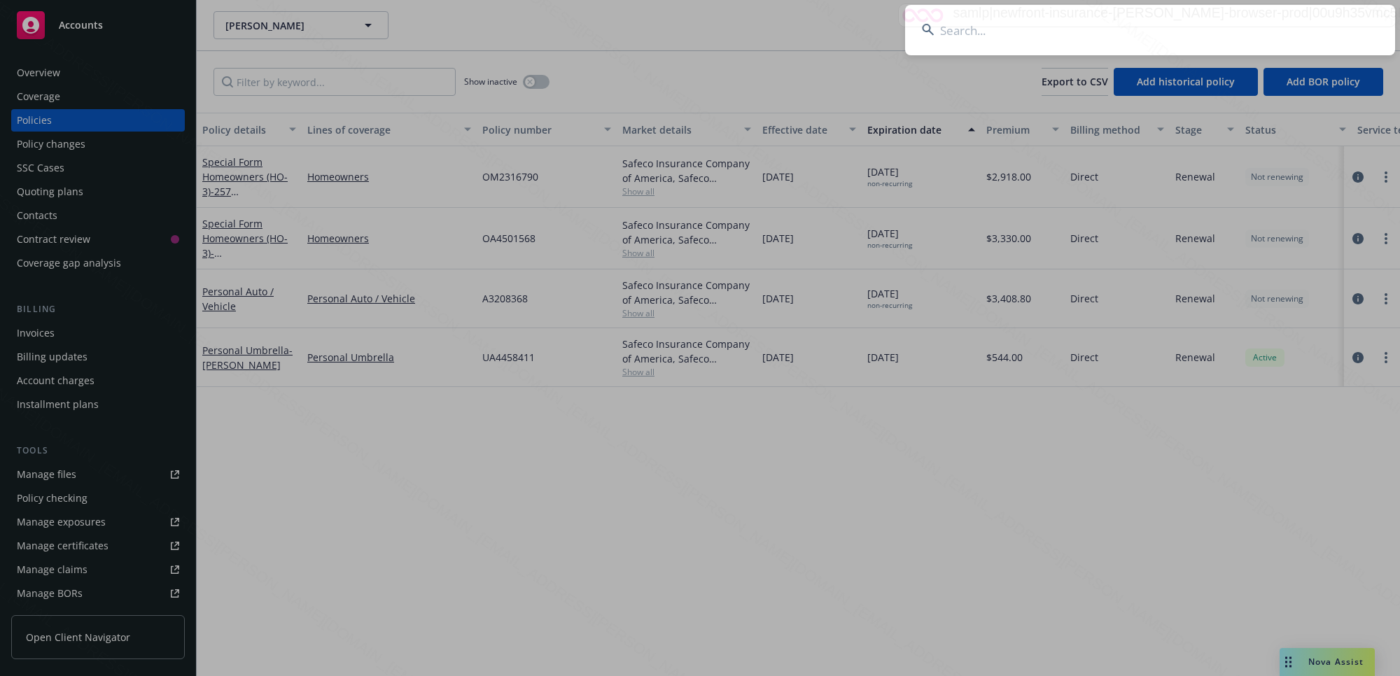
type input "[PERSON_NAME]"
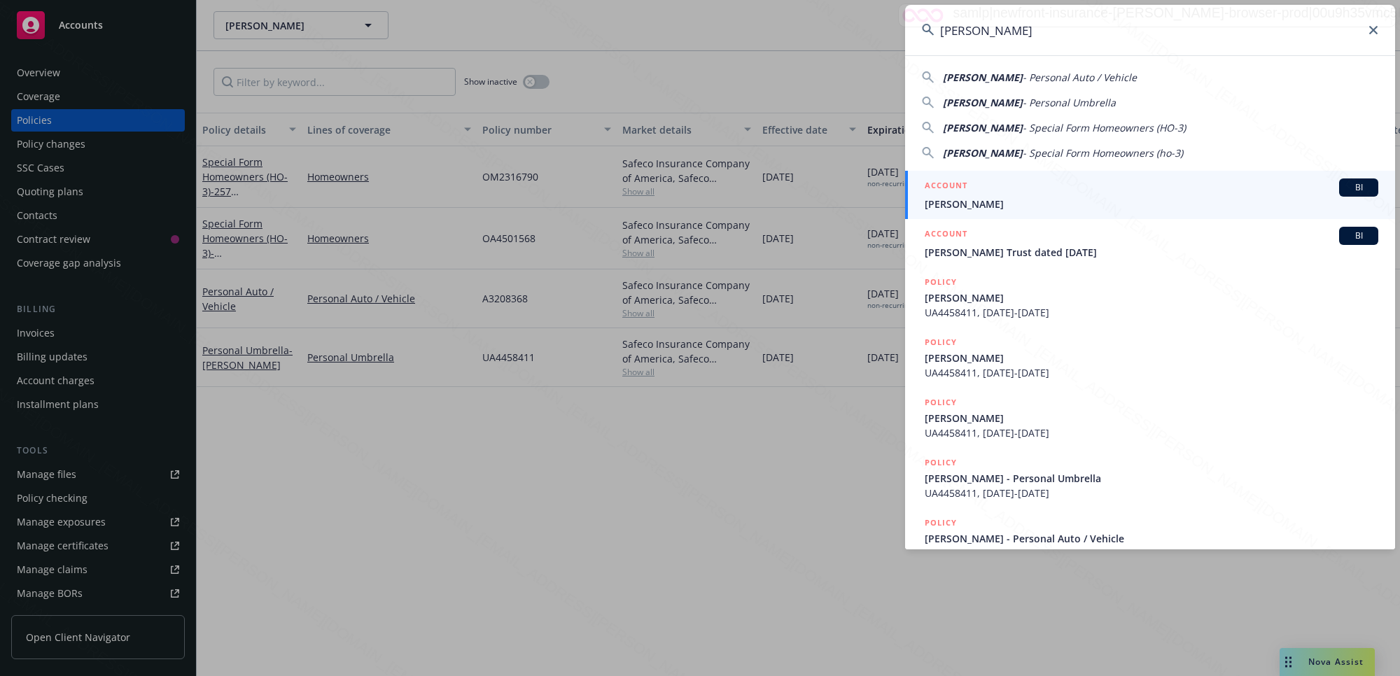
click at [986, 202] on span "[PERSON_NAME]" at bounding box center [1152, 204] width 454 height 15
